Goal: Information Seeking & Learning: Learn about a topic

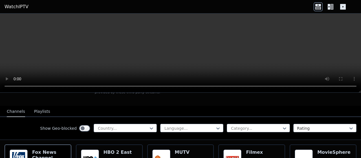
scroll to position [56, 0]
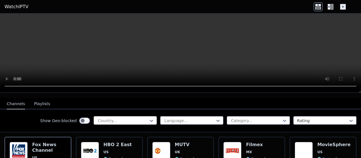
click at [143, 118] on div at bounding box center [122, 121] width 51 height 6
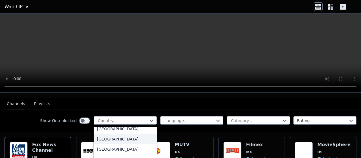
scroll to position [1960, 0]
click at [118, 155] on div "[GEOGRAPHIC_DATA]" at bounding box center [125, 160] width 63 height 10
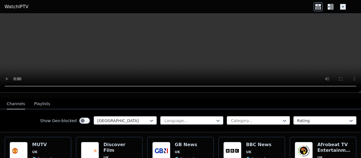
click at [259, 118] on div at bounding box center [256, 121] width 51 height 6
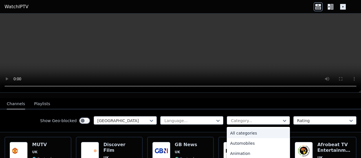
click at [253, 109] on div "Show Geo-blocked [GEOGRAPHIC_DATA] Language... 27 results available. Use Up and…" at bounding box center [180, 120] width 361 height 23
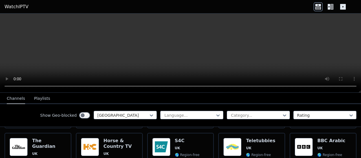
scroll to position [226, 0]
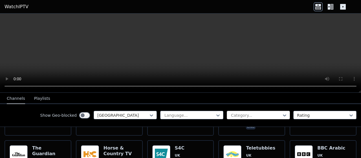
click at [253, 118] on div "Category..." at bounding box center [258, 115] width 63 height 8
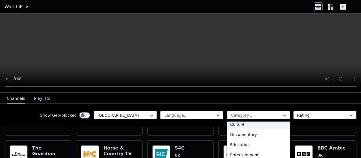
scroll to position [85, 0]
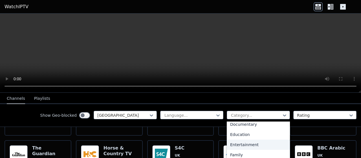
click at [253, 144] on div "Entertainment" at bounding box center [258, 144] width 63 height 10
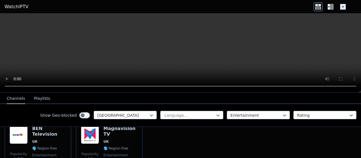
scroll to position [56, 0]
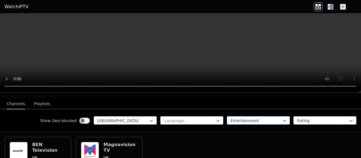
click at [264, 118] on div at bounding box center [256, 121] width 51 height 6
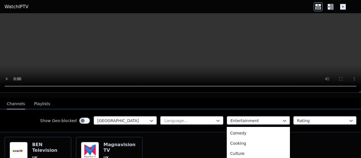
scroll to position [0, 0]
click at [235, 128] on div "All categories" at bounding box center [258, 133] width 63 height 10
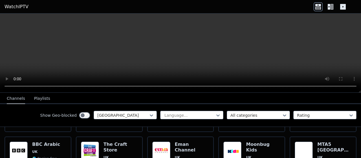
scroll to position [395, 0]
